Goal: Navigation & Orientation: Find specific page/section

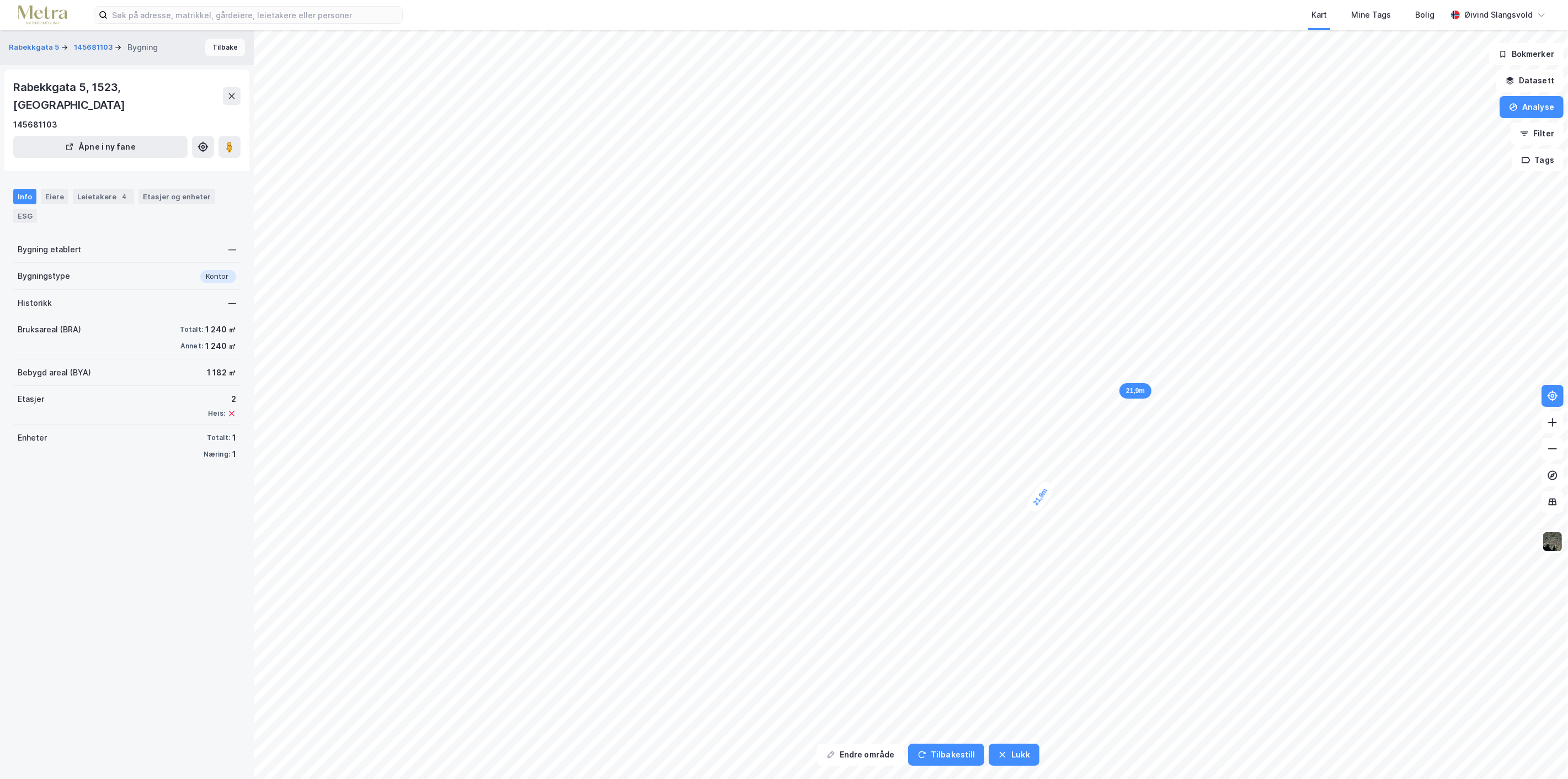
click at [215, 47] on button "Tilbake" at bounding box center [225, 47] width 40 height 18
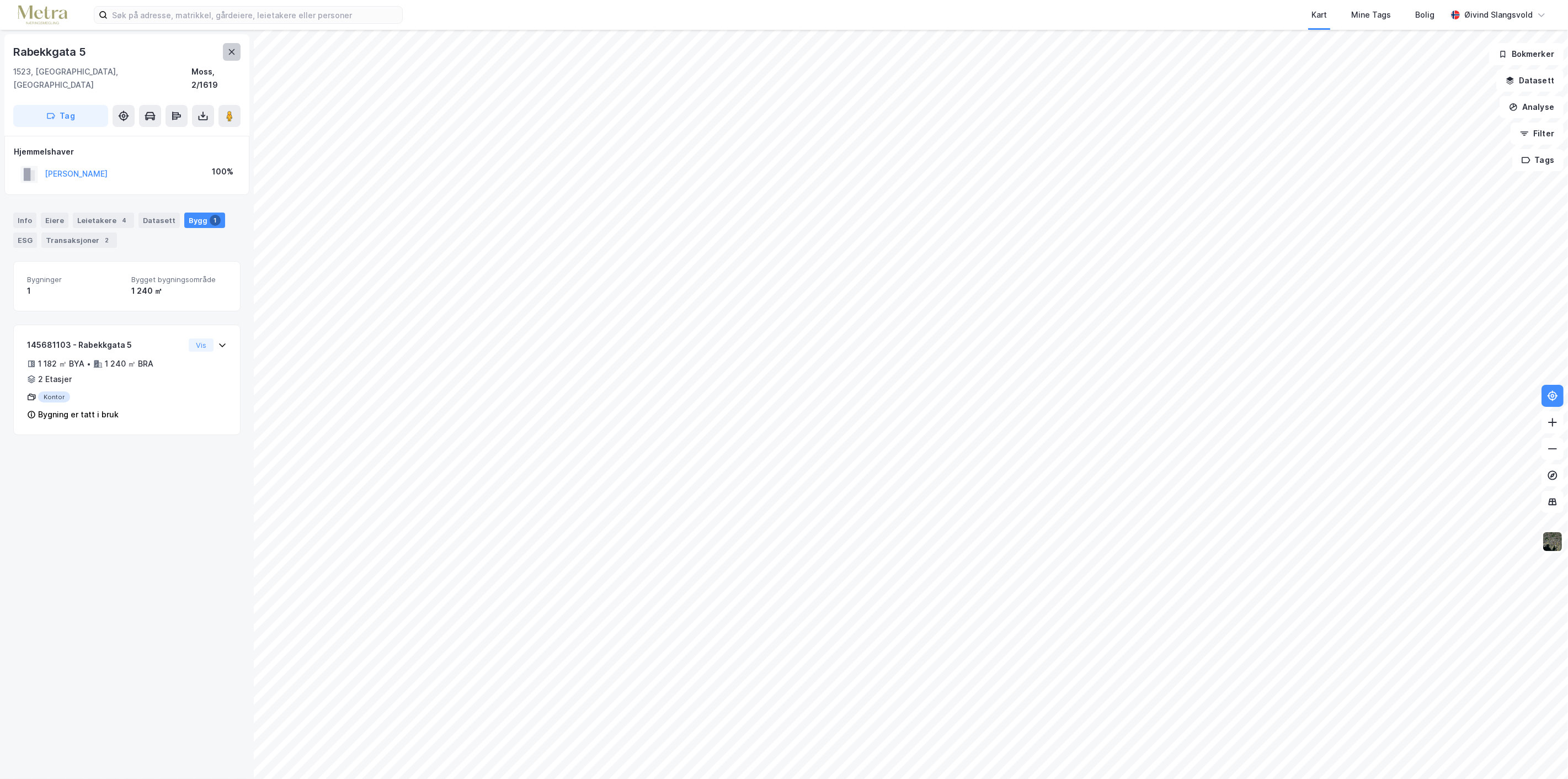
click at [233, 52] on icon at bounding box center [232, 52] width 6 height 5
